Goal: Complete application form: Complete application form

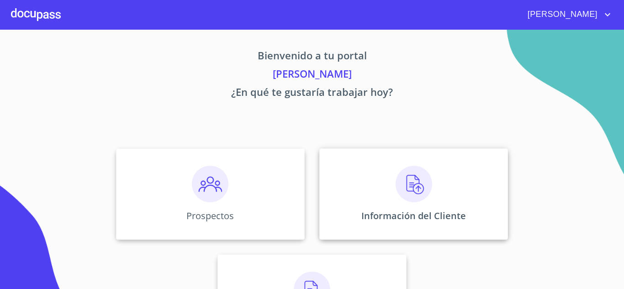
click at [415, 189] on img at bounding box center [414, 184] width 37 height 37
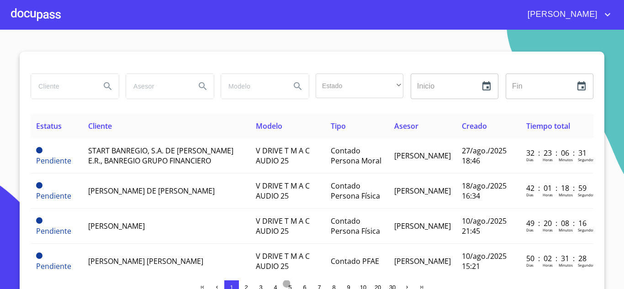
click at [289, 285] on span "5" at bounding box center [289, 287] width 7 height 7
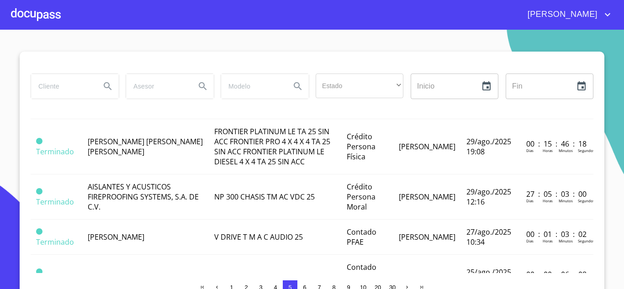
scroll to position [128, 0]
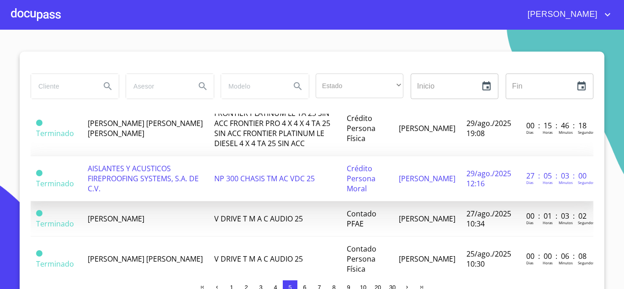
click at [260, 174] on span "NP 300 CHASIS TM AC VDC 25" at bounding box center [264, 179] width 100 height 10
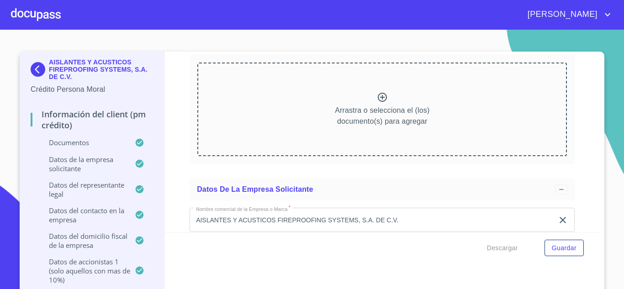
scroll to position [5628, 0]
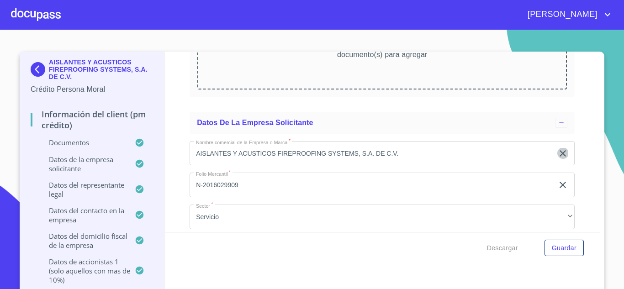
click at [559, 153] on icon "clear input" at bounding box center [562, 153] width 6 height 6
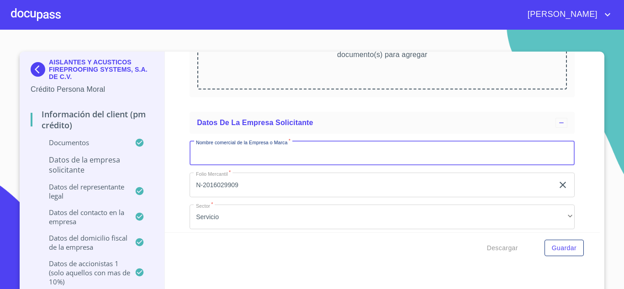
click at [232, 157] on input "Documento de identificación representante legal.   *" at bounding box center [382, 153] width 385 height 25
type input "AISLANTES Y ACUSTICOS FIREPROOFING SYSTEMS, S.A. DE C.V."
click at [584, 195] on div "Información del Client (PM crédito) Documentos Documento de identificación repr…" at bounding box center [382, 142] width 435 height 181
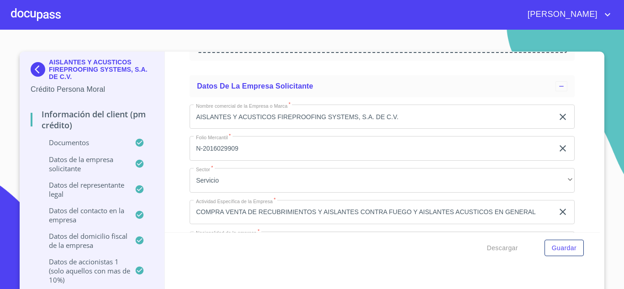
scroll to position [5683, 0]
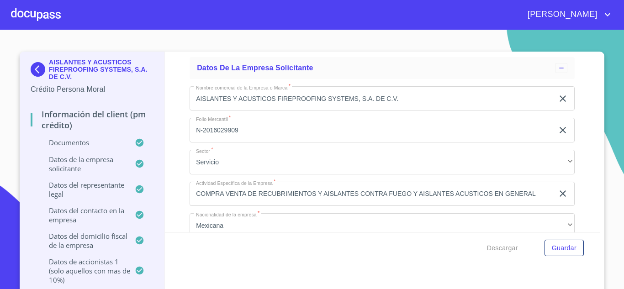
click at [243, 192] on input "COMPRA VENTA DE RECUBRIMIENTOS Y AISLANTES CONTRA FUEGO Y AISLANTES ACUSTICOS E…" at bounding box center [372, 194] width 364 height 25
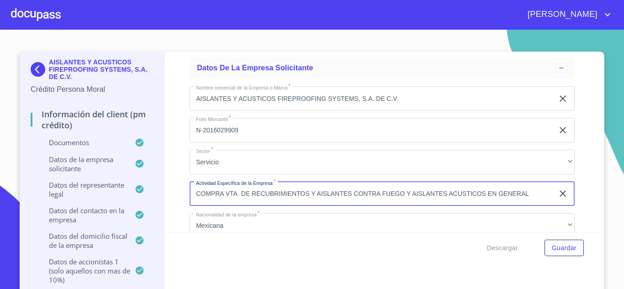
click at [526, 192] on input "COMPRA VTA. DE RECUBRIMIENTOS Y AISLANTES CONTRA FUEGO Y AISLANTES ACUSTICOS EN…" at bounding box center [372, 194] width 364 height 25
type input "COMPRA VTA. DE RECUBRIMIENTOS Y AISLANTES CONTRA FUEGO Y AISLANTES ACUSTICOS EN…"
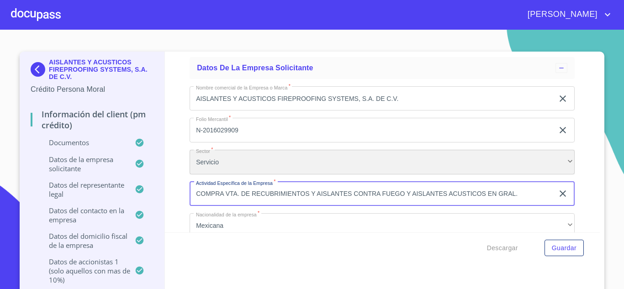
click at [459, 156] on div "Servicio" at bounding box center [382, 162] width 385 height 25
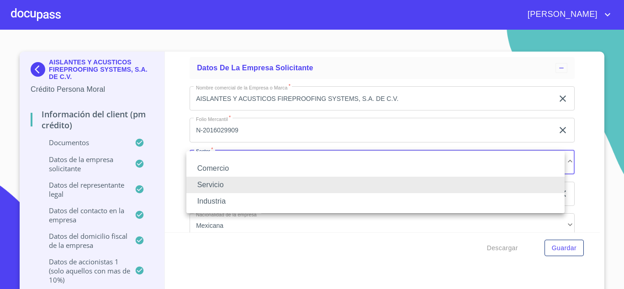
click at [584, 168] on div at bounding box center [312, 144] width 624 height 289
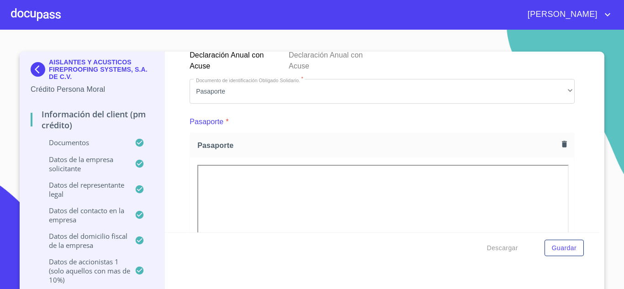
scroll to position [3243, 0]
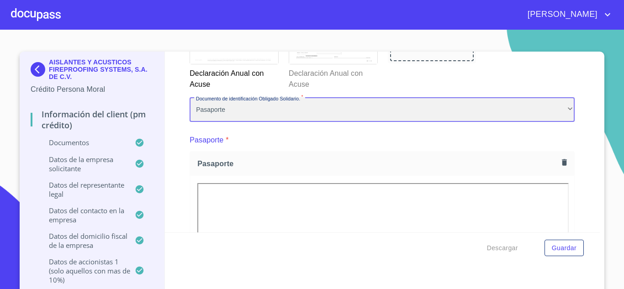
click at [560, 108] on div "Pasaporte" at bounding box center [382, 109] width 385 height 25
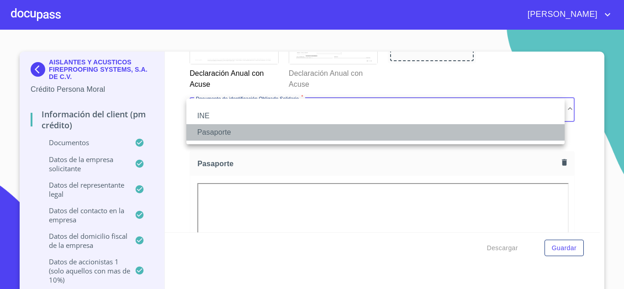
click at [263, 134] on li "Pasaporte" at bounding box center [375, 132] width 378 height 16
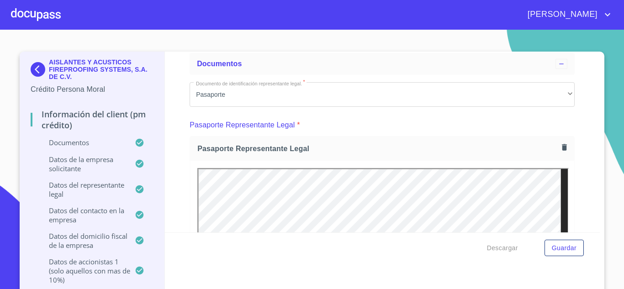
scroll to position [0, 0]
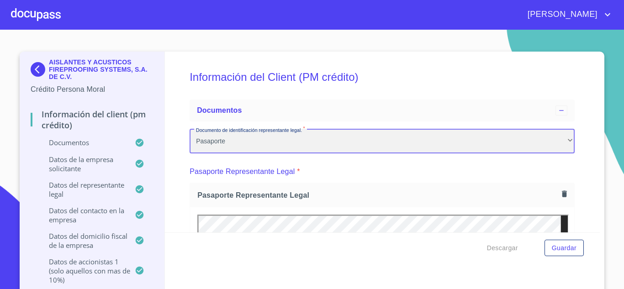
click at [305, 146] on div "Pasaporte" at bounding box center [382, 141] width 385 height 25
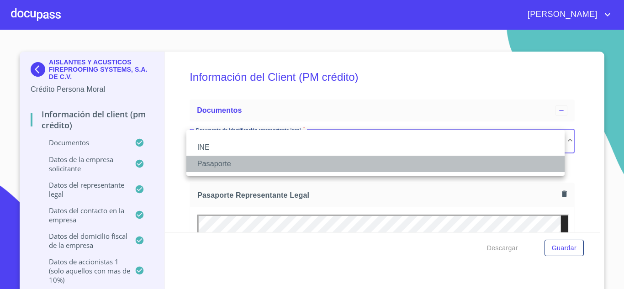
click at [252, 164] on li "Pasaporte" at bounding box center [375, 164] width 378 height 16
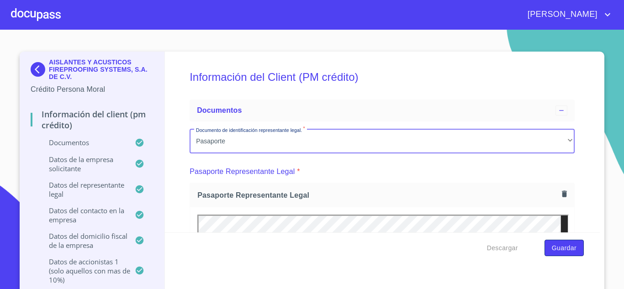
click at [568, 250] on span "Guardar" at bounding box center [564, 248] width 25 height 11
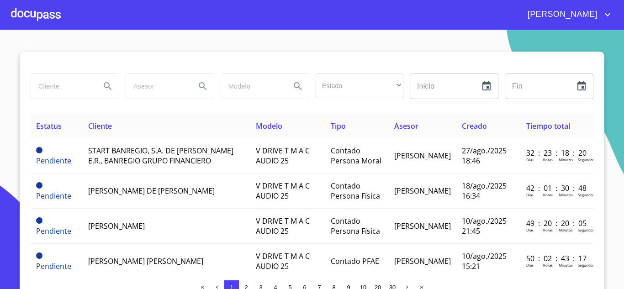
click at [288, 288] on span "5" at bounding box center [289, 287] width 3 height 7
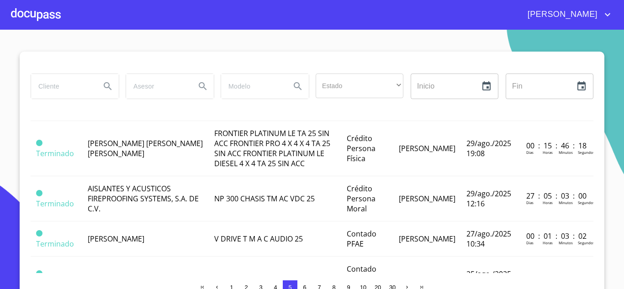
scroll to position [110, 0]
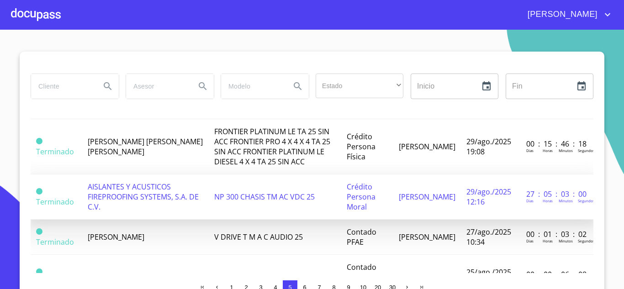
click at [325, 192] on td "NP 300 CHASIS TM AC VDC 25" at bounding box center [275, 196] width 132 height 45
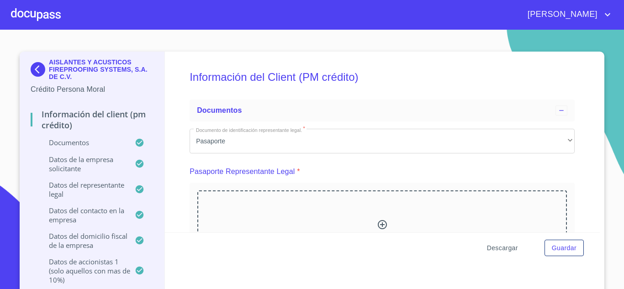
click at [496, 246] on span "Descargar" at bounding box center [502, 248] width 31 height 11
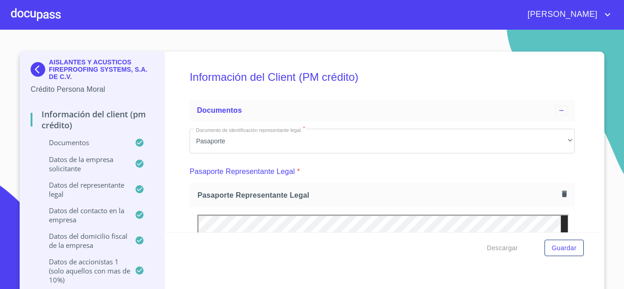
click at [592, 14] on span "[PERSON_NAME]" at bounding box center [561, 14] width 81 height 15
click at [597, 20] on li "Salir" at bounding box center [598, 19] width 30 height 16
